Goal: Navigation & Orientation: Find specific page/section

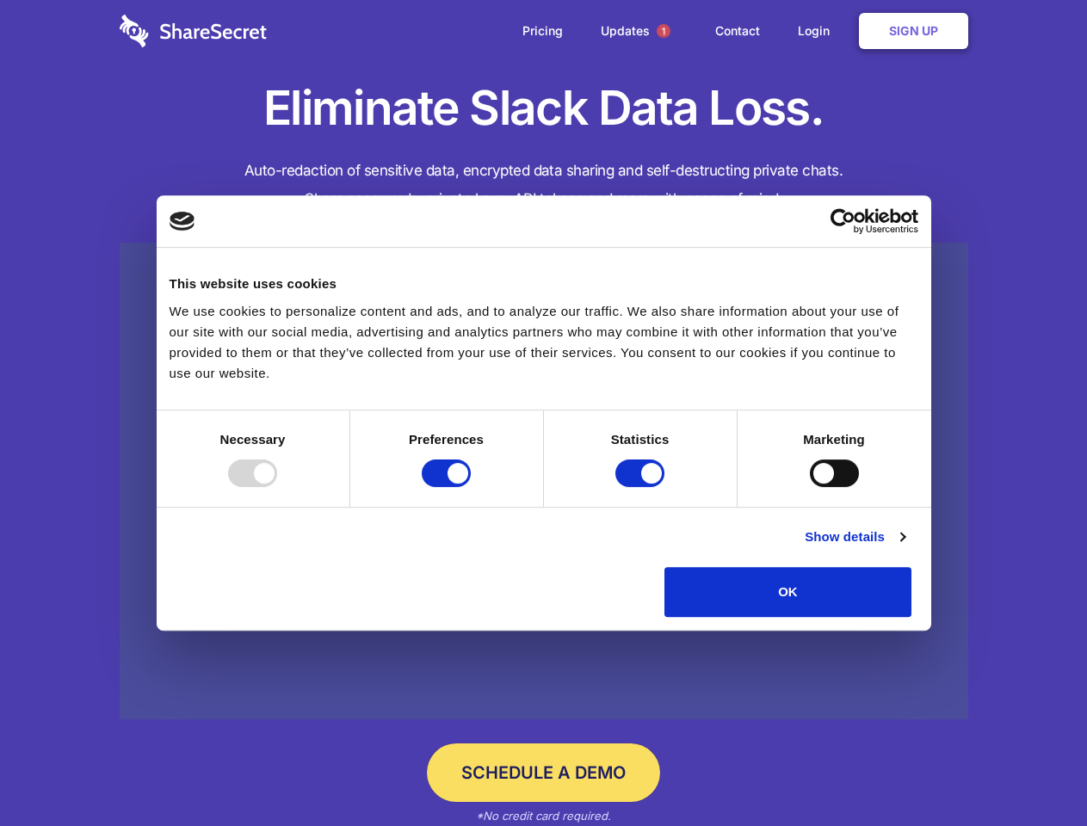
click at [277, 487] on div at bounding box center [252, 473] width 49 height 28
click at [471, 487] on input "Preferences" at bounding box center [446, 473] width 49 height 28
checkbox input "false"
click at [642, 487] on input "Statistics" at bounding box center [639, 473] width 49 height 28
checkbox input "false"
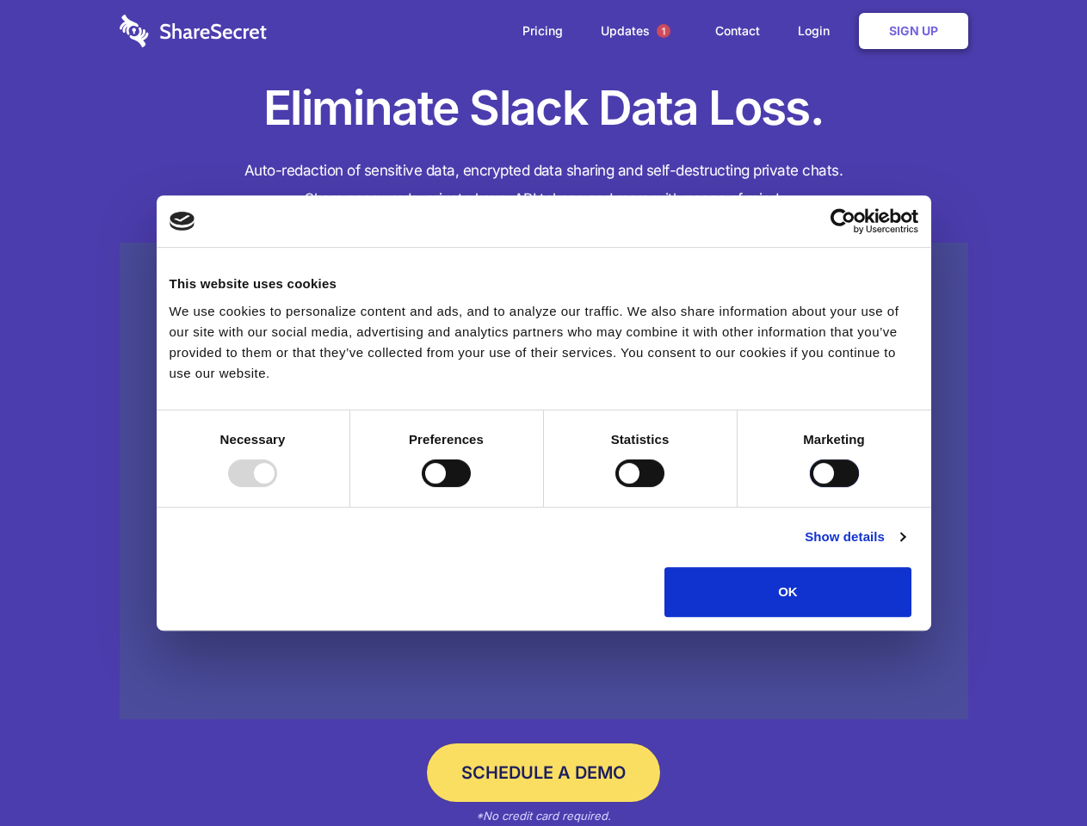
click at [810, 487] on input "Marketing" at bounding box center [834, 473] width 49 height 28
checkbox input "true"
click at [904, 547] on link "Show details" at bounding box center [854, 537] width 100 height 21
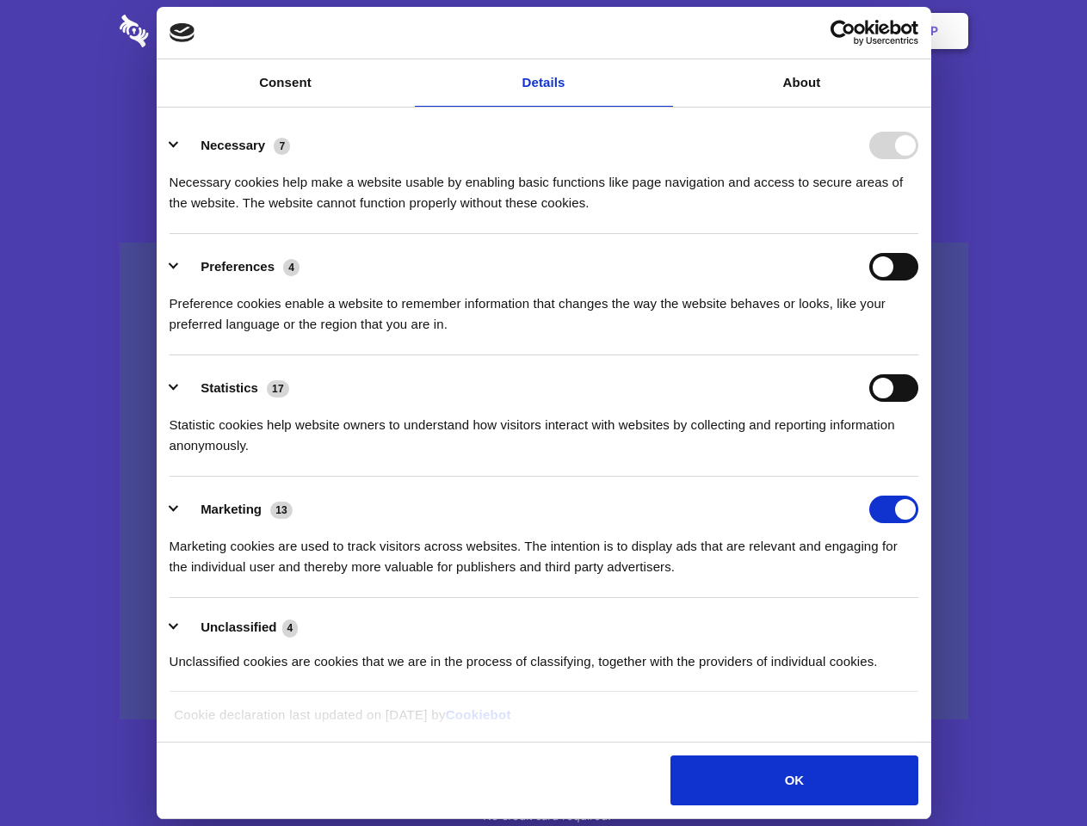
click at [918, 234] on li "Necessary 7 Necessary cookies help make a website usable by enabling basic func…" at bounding box center [543, 173] width 748 height 121
click at [662, 31] on span "1" at bounding box center [663, 31] width 14 height 14
